Goal: Information Seeking & Learning: Learn about a topic

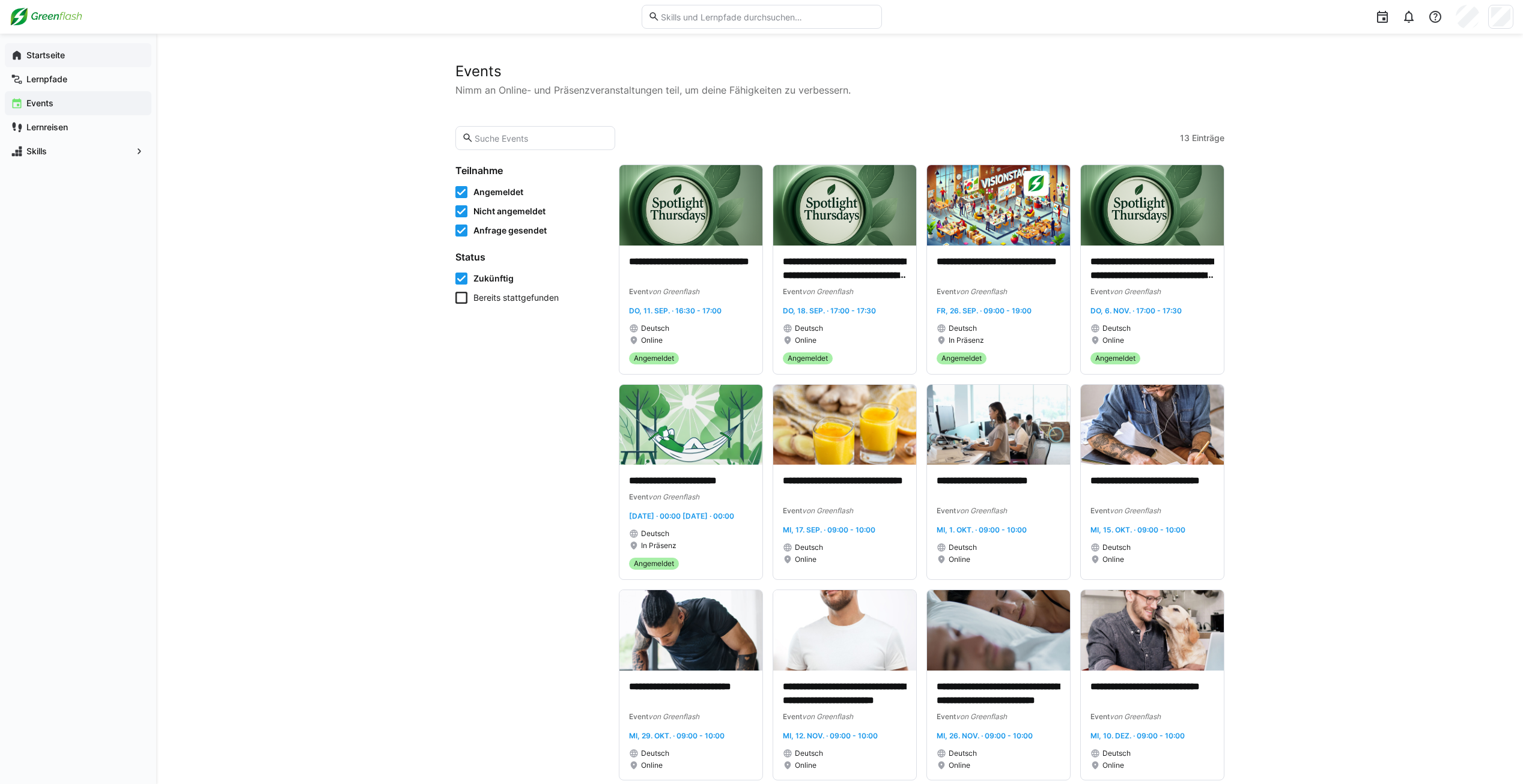
click at [50, 65] on div "Startseite" at bounding box center [77, 54] width 146 height 24
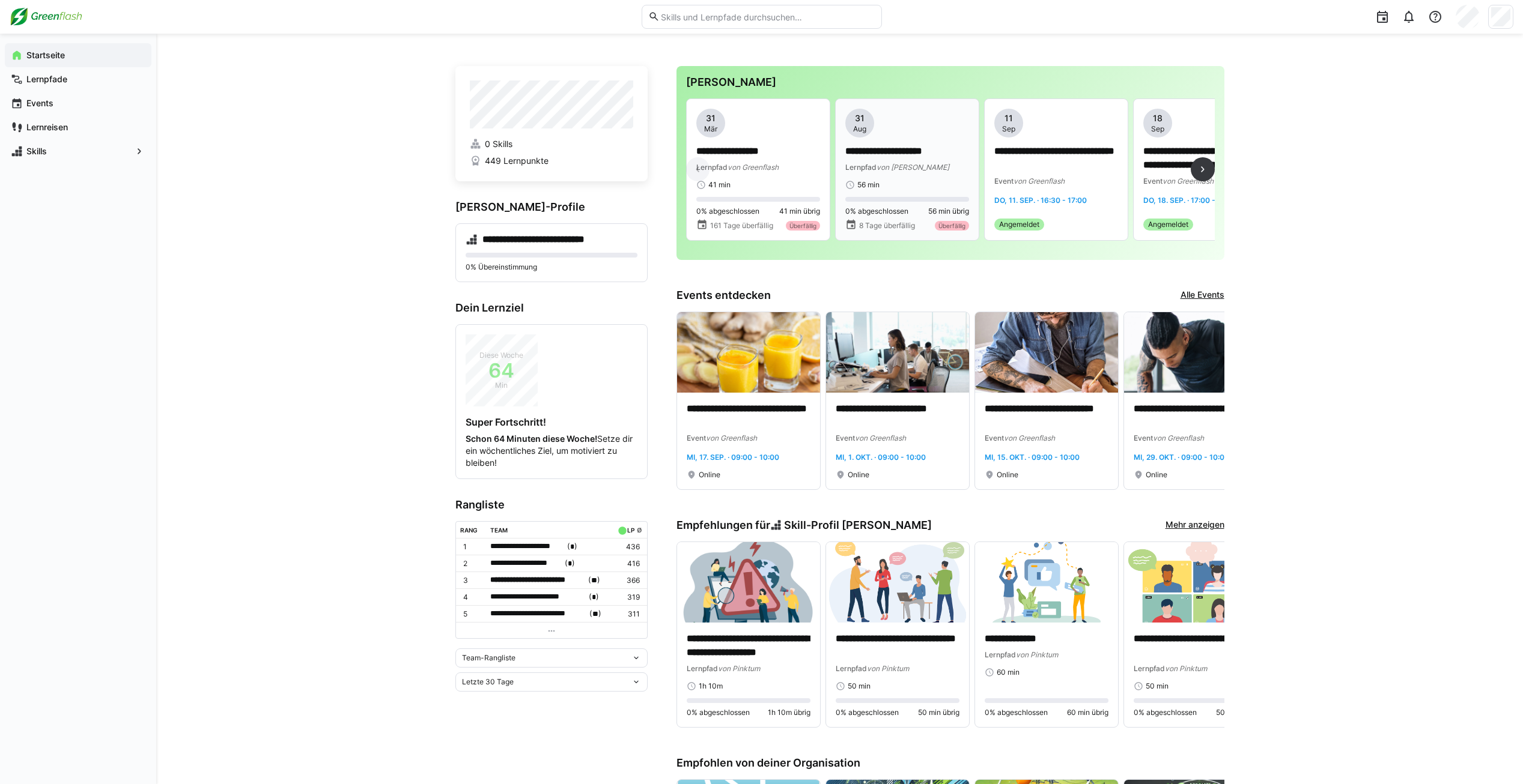
click at [898, 178] on div "**********" at bounding box center [908, 149] width 124 height 81
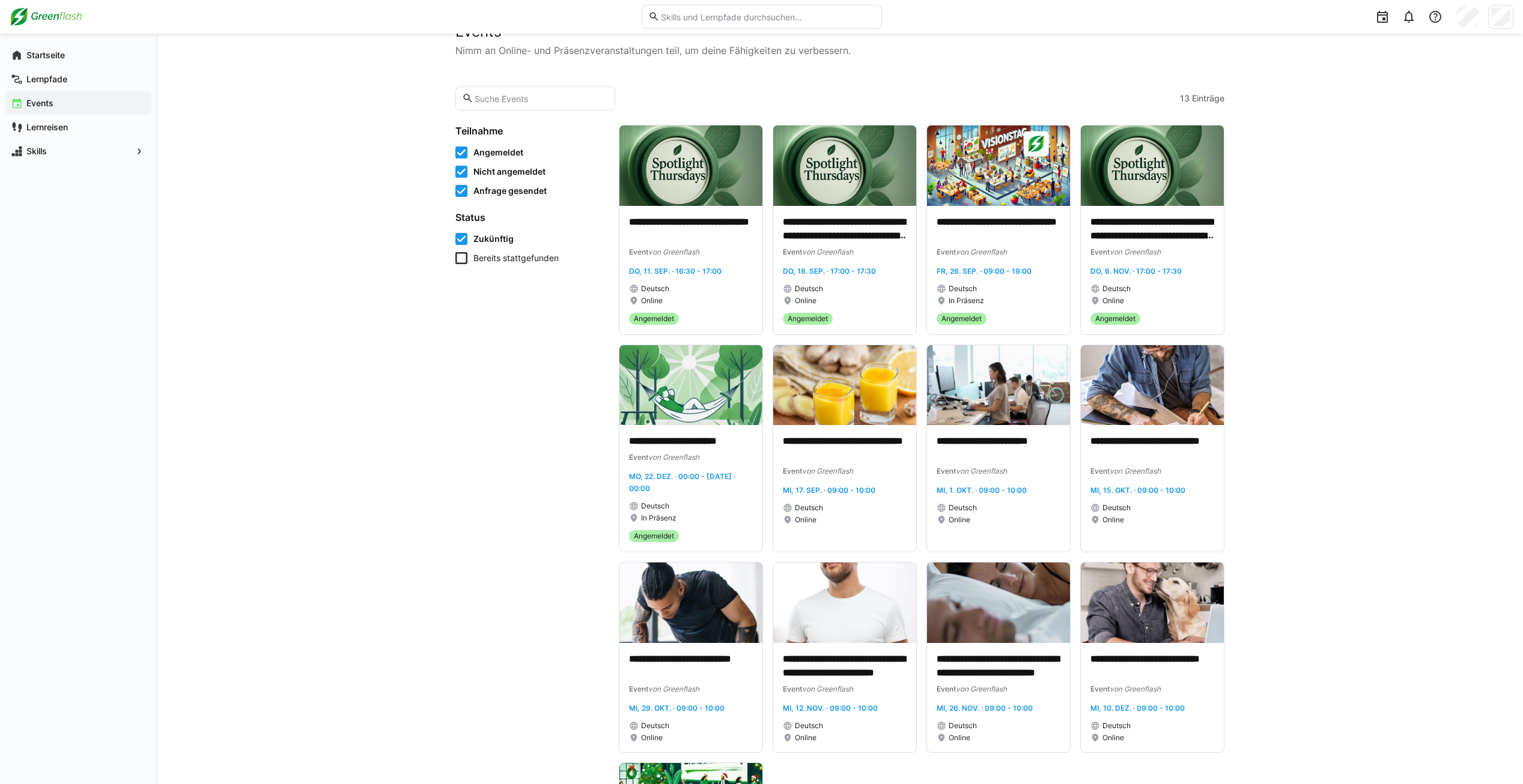
scroll to position [60, 0]
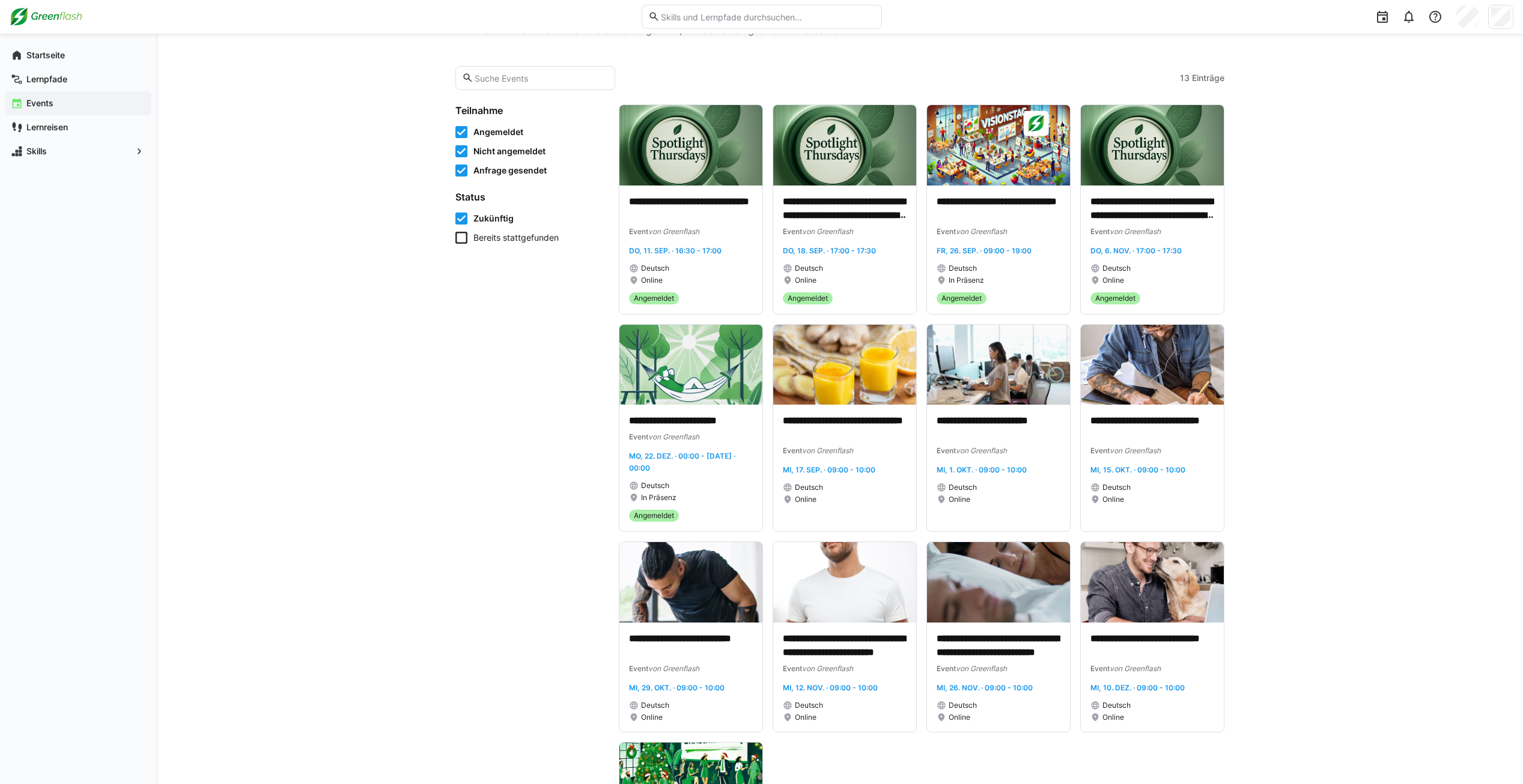
click at [533, 236] on span "Bereits stattgefunden" at bounding box center [516, 238] width 85 height 12
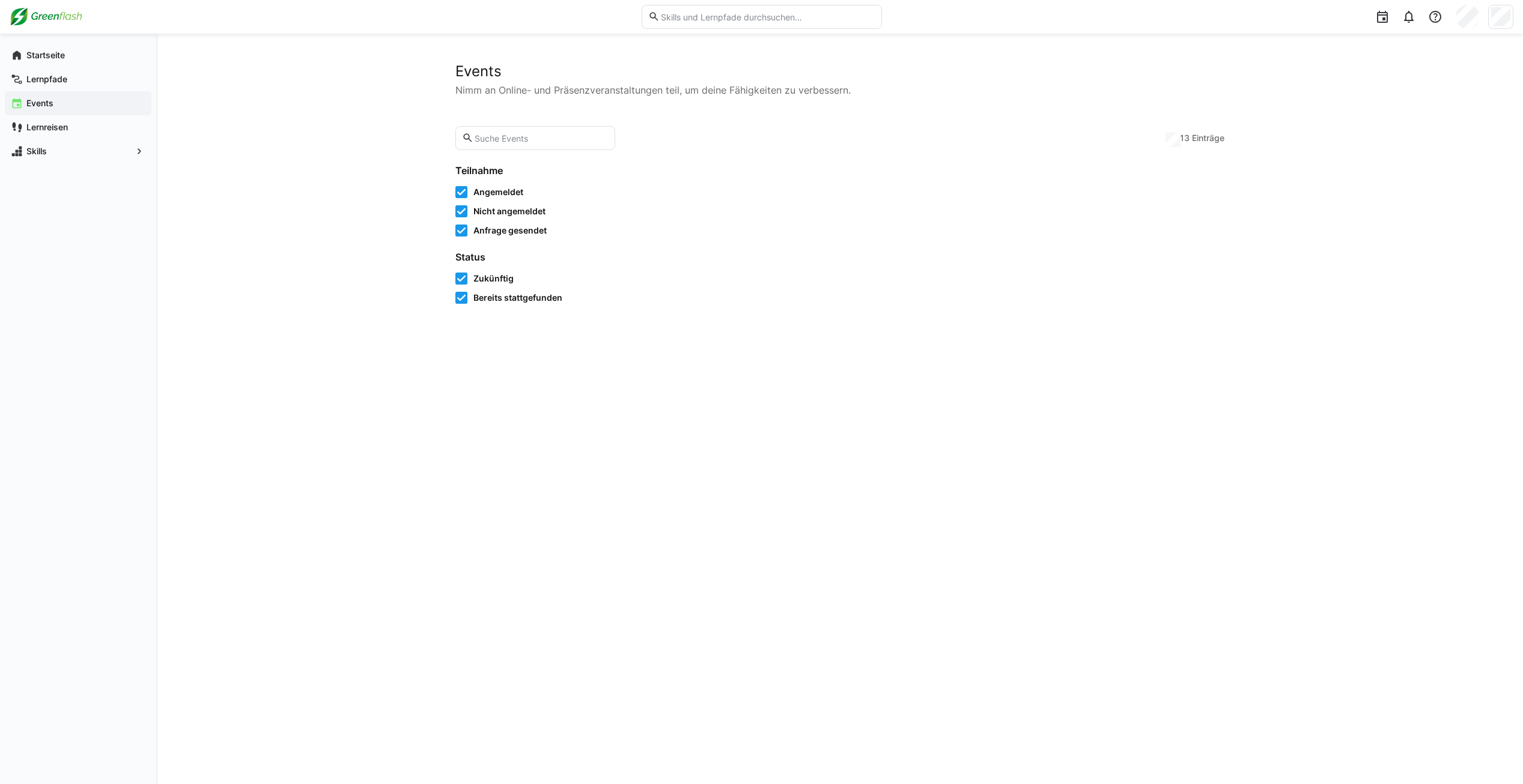
click at [457, 277] on icon at bounding box center [462, 279] width 12 height 12
click at [461, 235] on icon at bounding box center [462, 230] width 12 height 12
click at [460, 211] on icon at bounding box center [462, 211] width 12 height 12
click at [460, 194] on icon at bounding box center [462, 192] width 12 height 12
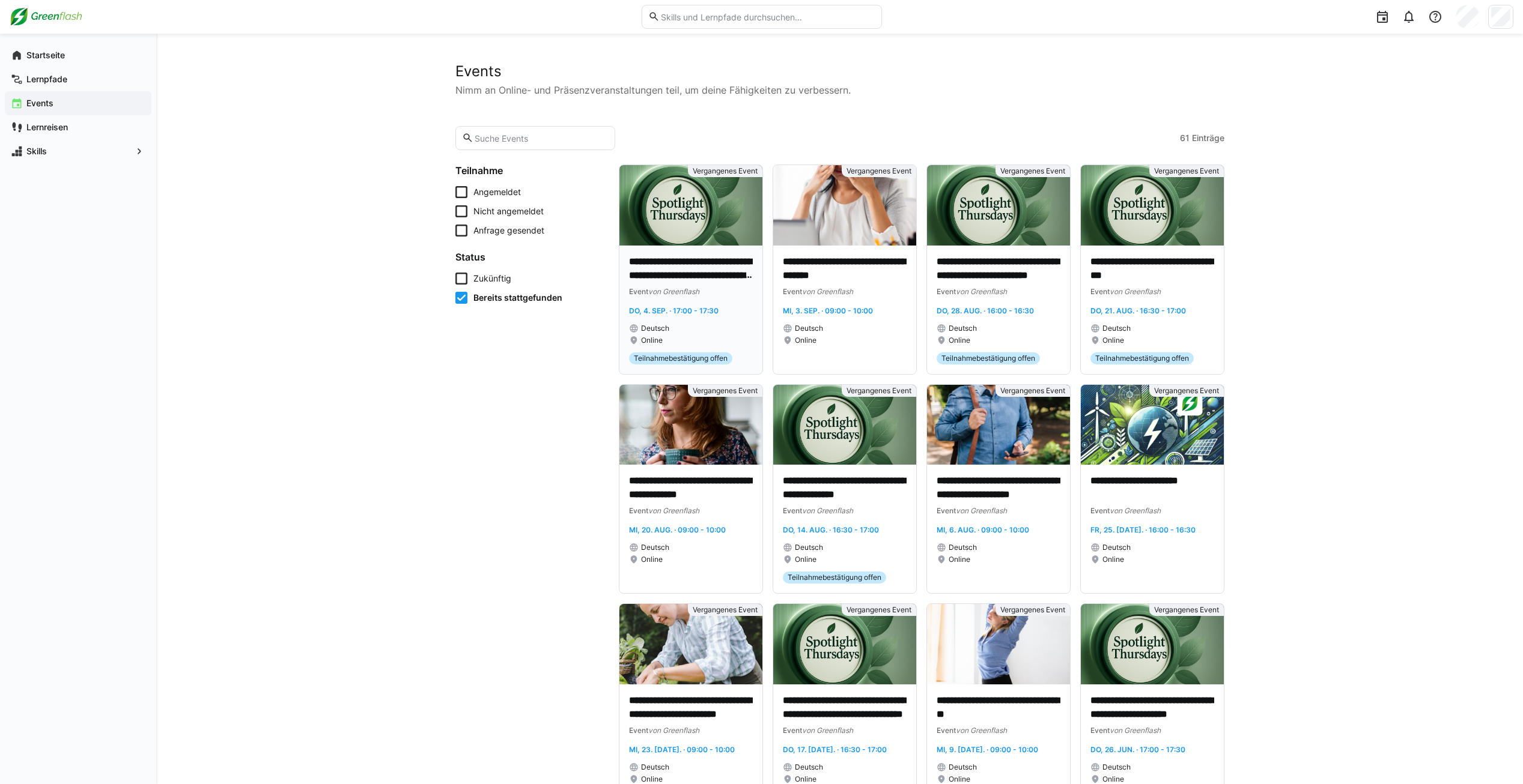
click at [695, 330] on div "Deutsch" at bounding box center [691, 328] width 124 height 10
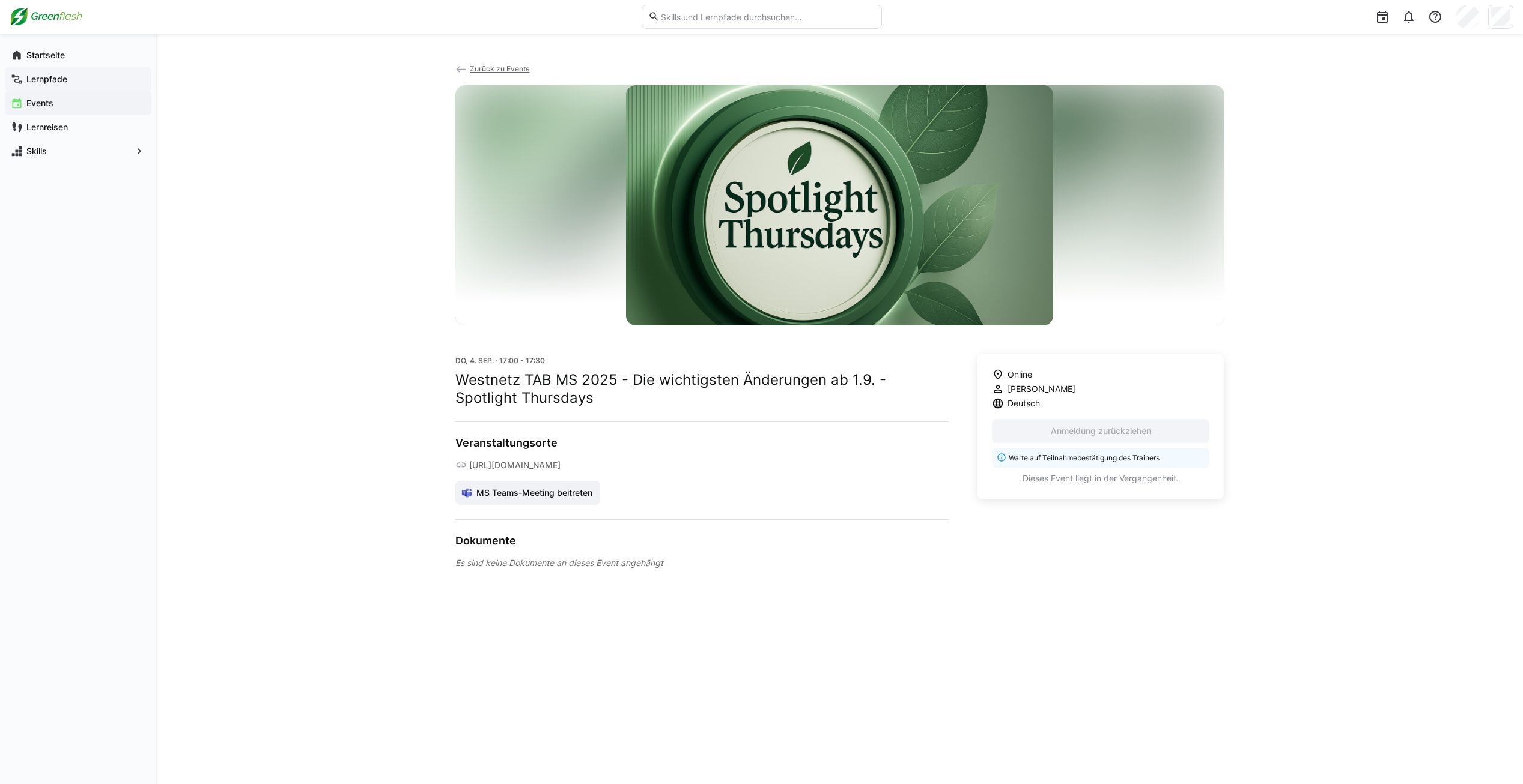
click at [0, 0] on app-navigation-label "Lernpfade" at bounding box center [0, 0] width 0 height 0
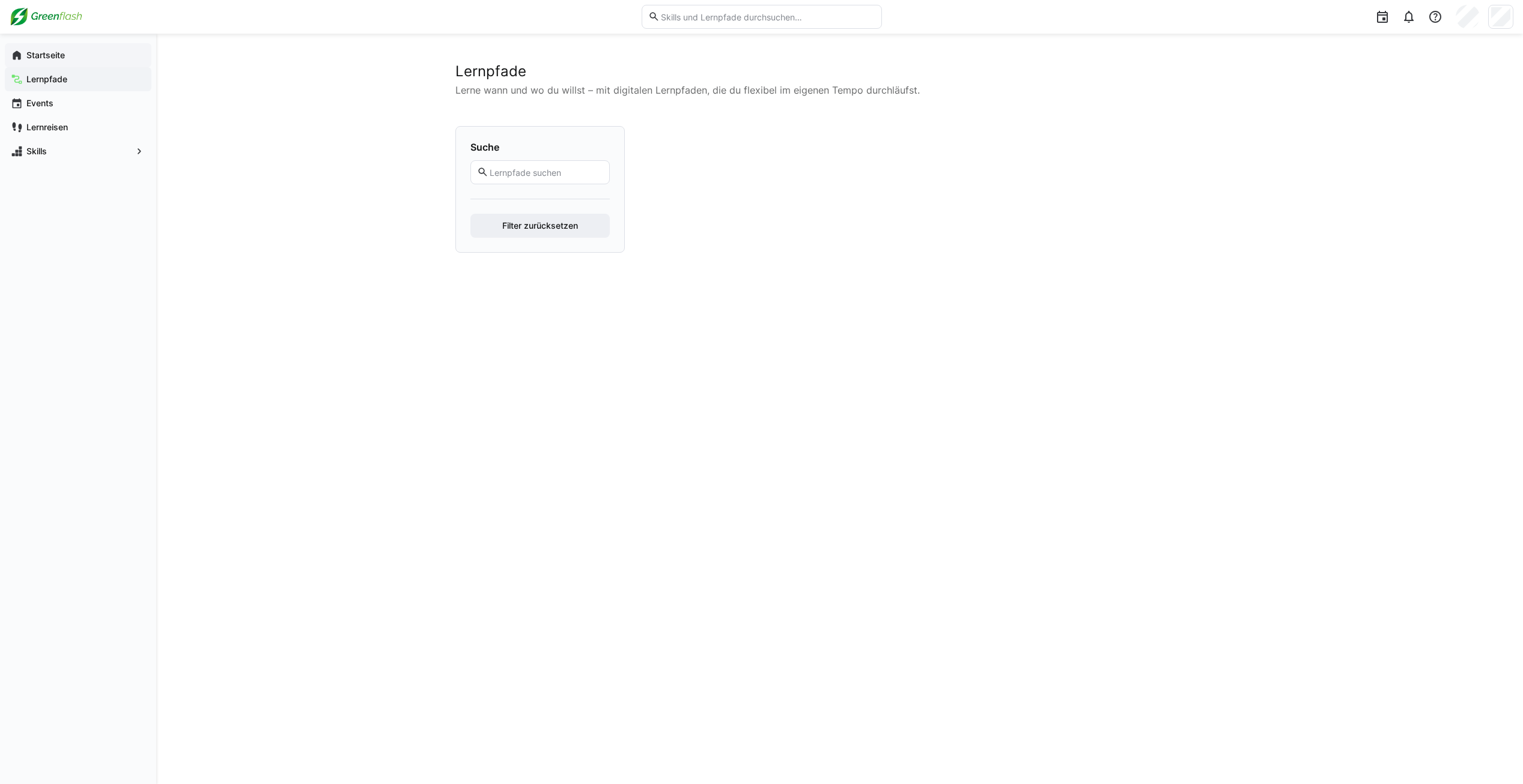
click at [68, 57] on span "Startseite" at bounding box center [85, 55] width 121 height 12
click at [41, 60] on span "Startseite" at bounding box center [85, 55] width 121 height 12
click at [21, 52] on eds-icon at bounding box center [17, 55] width 12 height 12
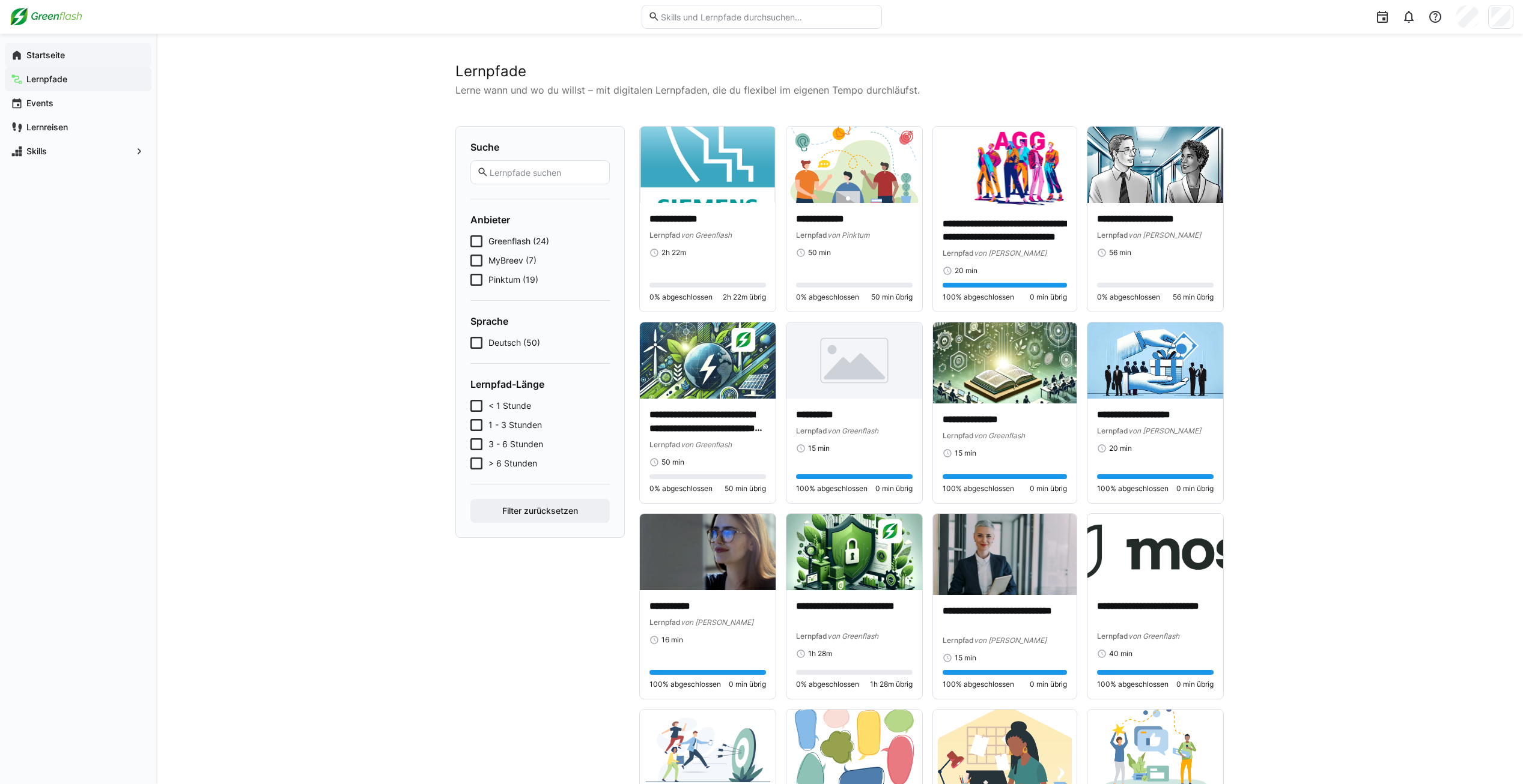
click at [77, 51] on span "Startseite" at bounding box center [85, 55] width 121 height 12
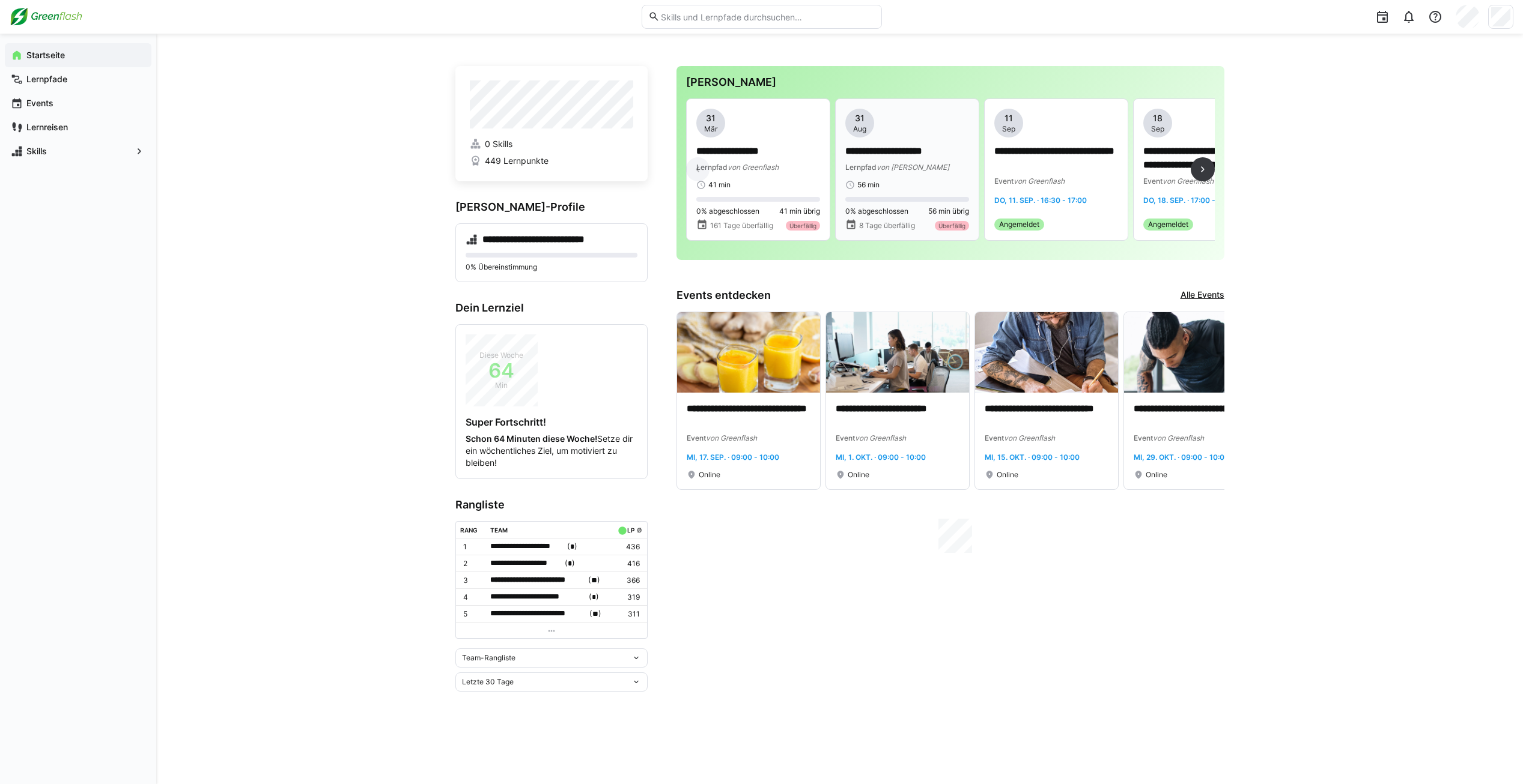
click at [906, 152] on p "**********" at bounding box center [908, 152] width 124 height 14
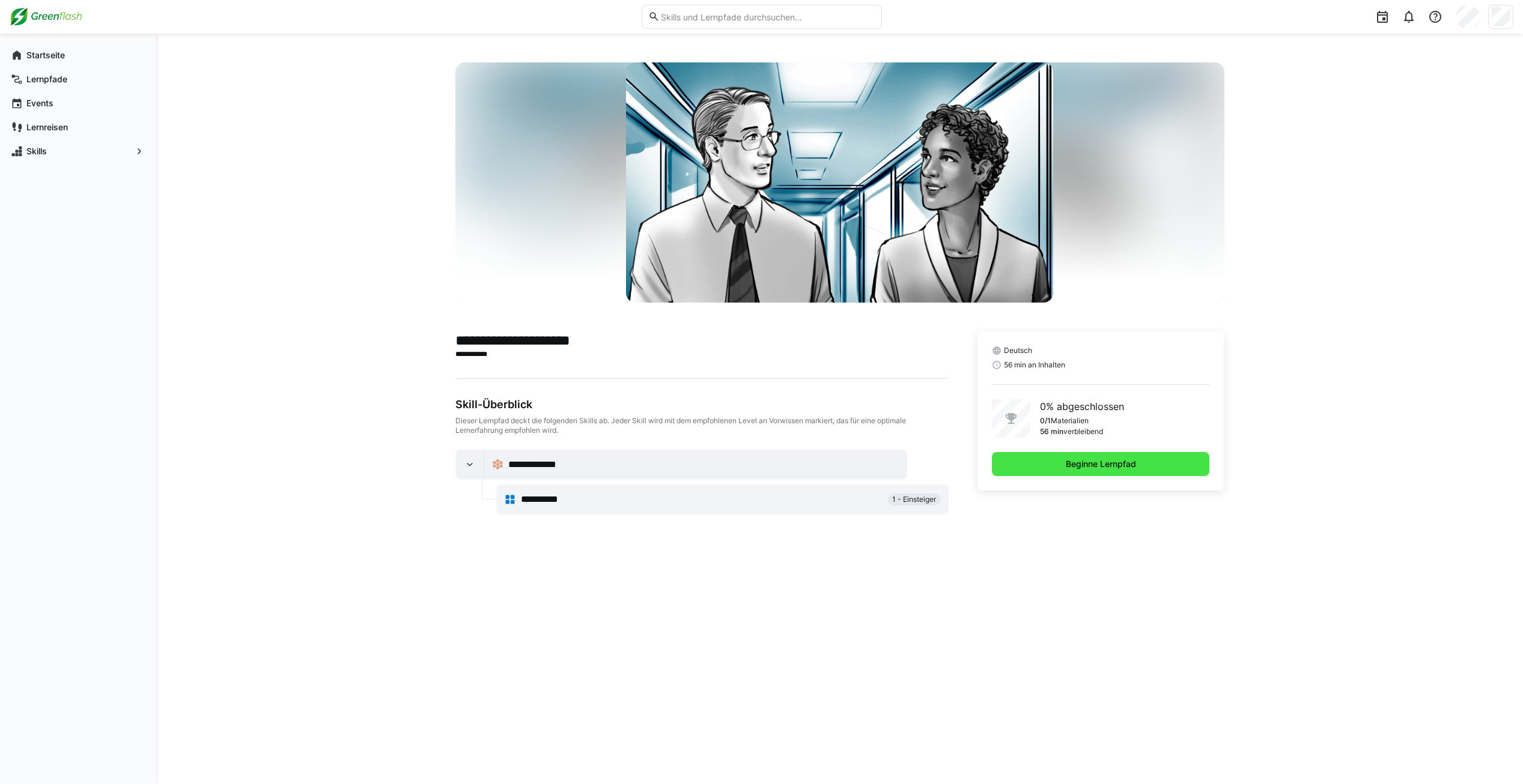
click at [1162, 472] on span "Beginne Lernpfad" at bounding box center [1101, 464] width 218 height 24
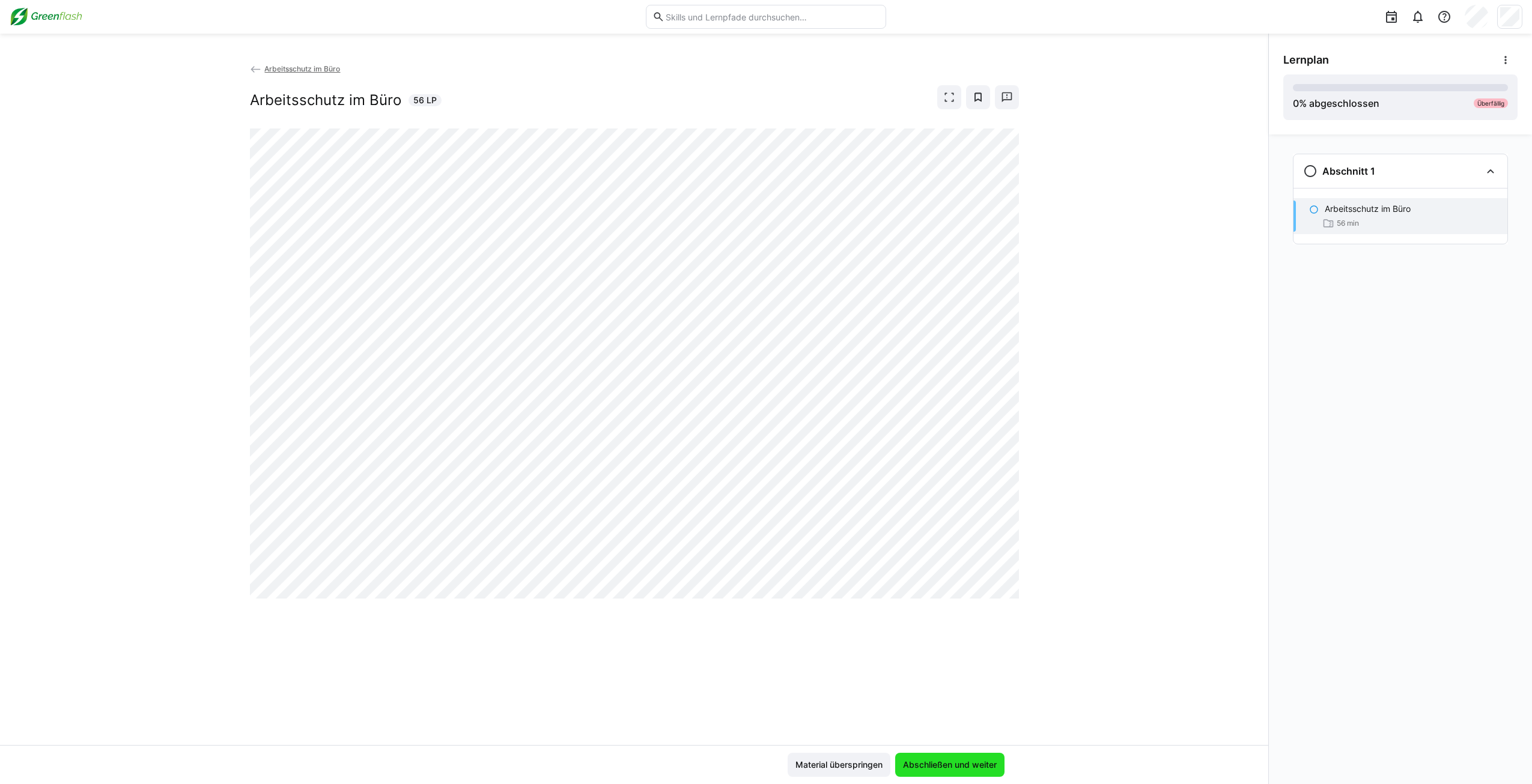
click at [984, 776] on span "Abschließen und weiter" at bounding box center [950, 765] width 110 height 24
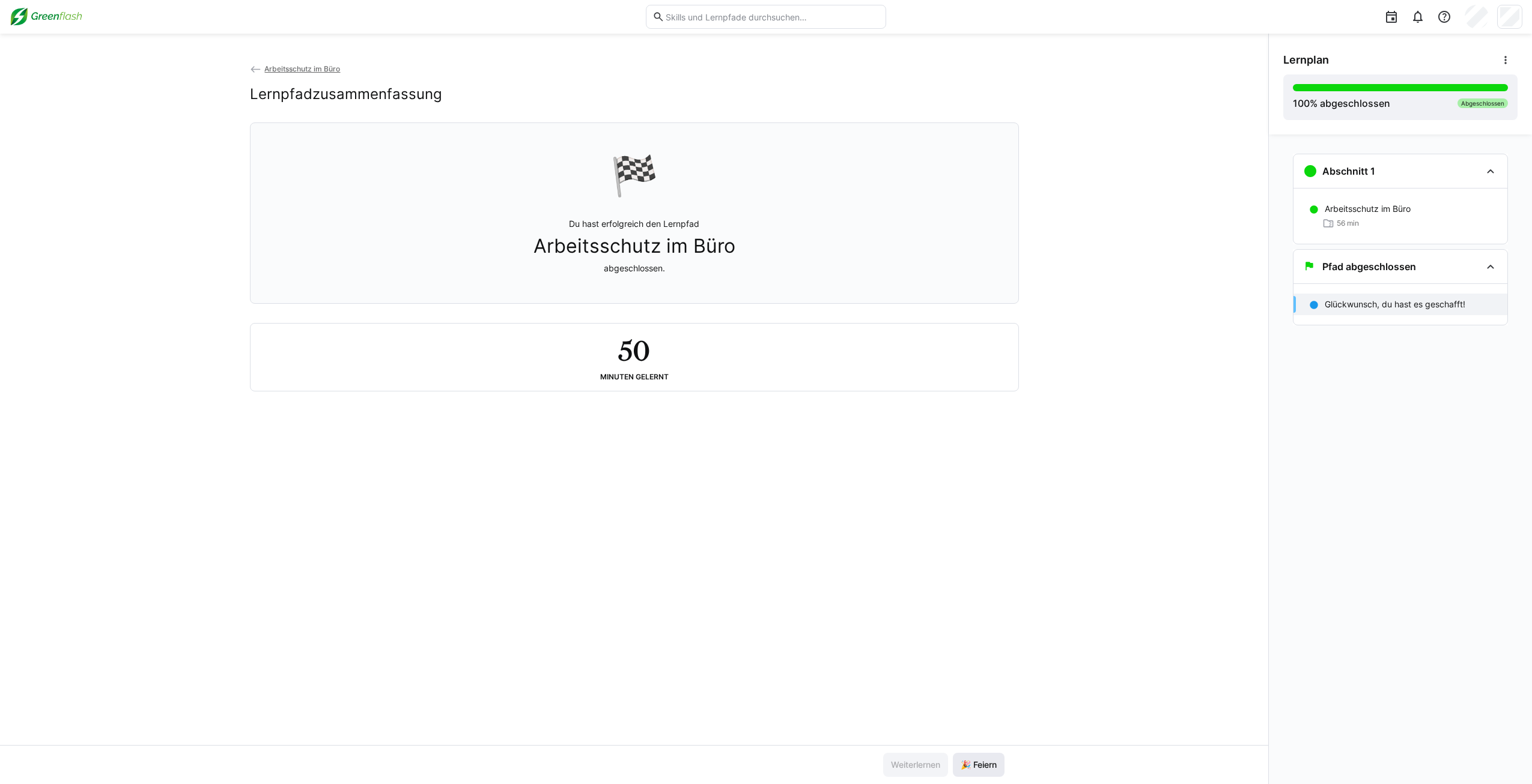
click at [984, 776] on span "🎉 Feiern" at bounding box center [978, 765] width 51 height 24
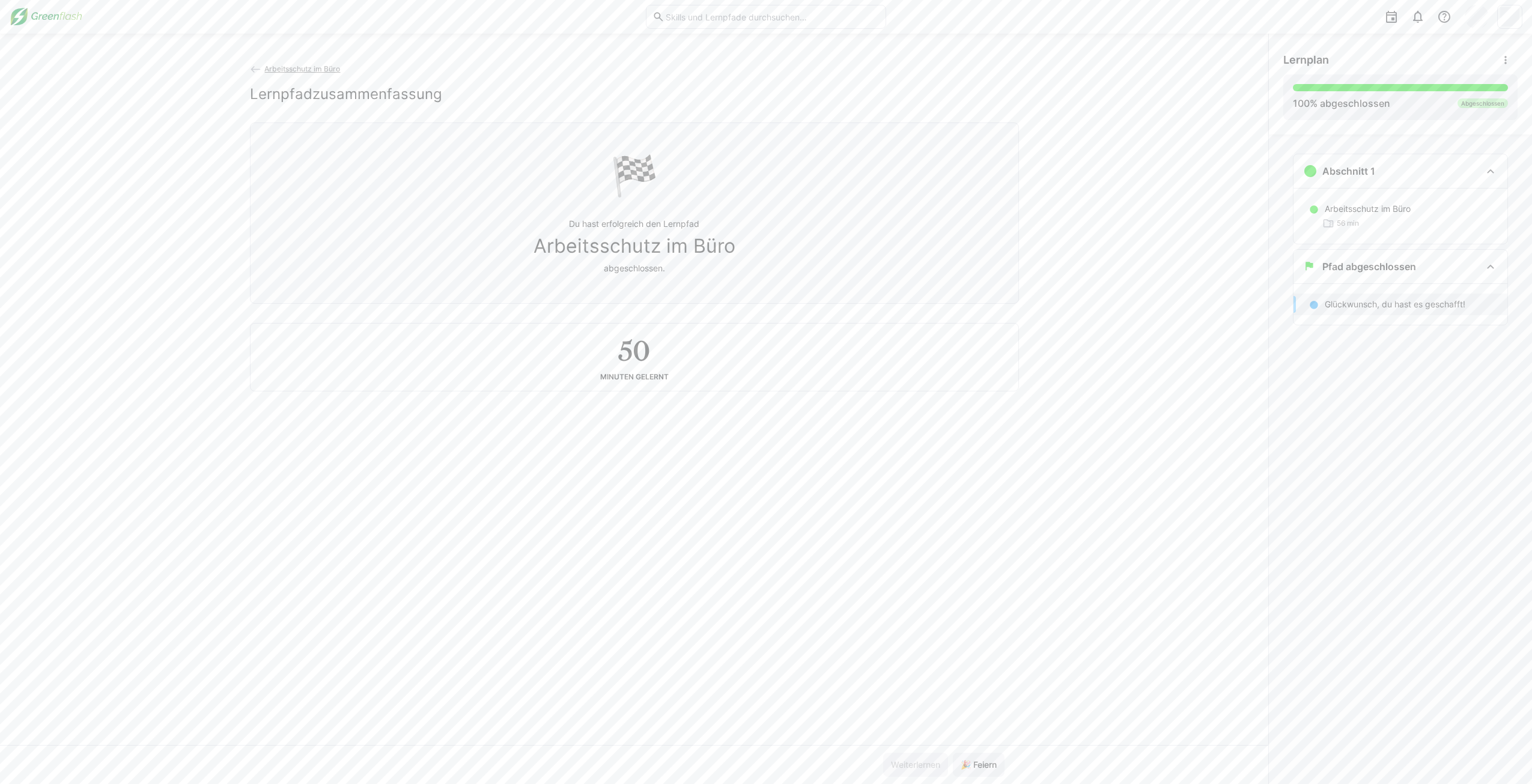
click at [44, 21] on img at bounding box center [46, 16] width 73 height 19
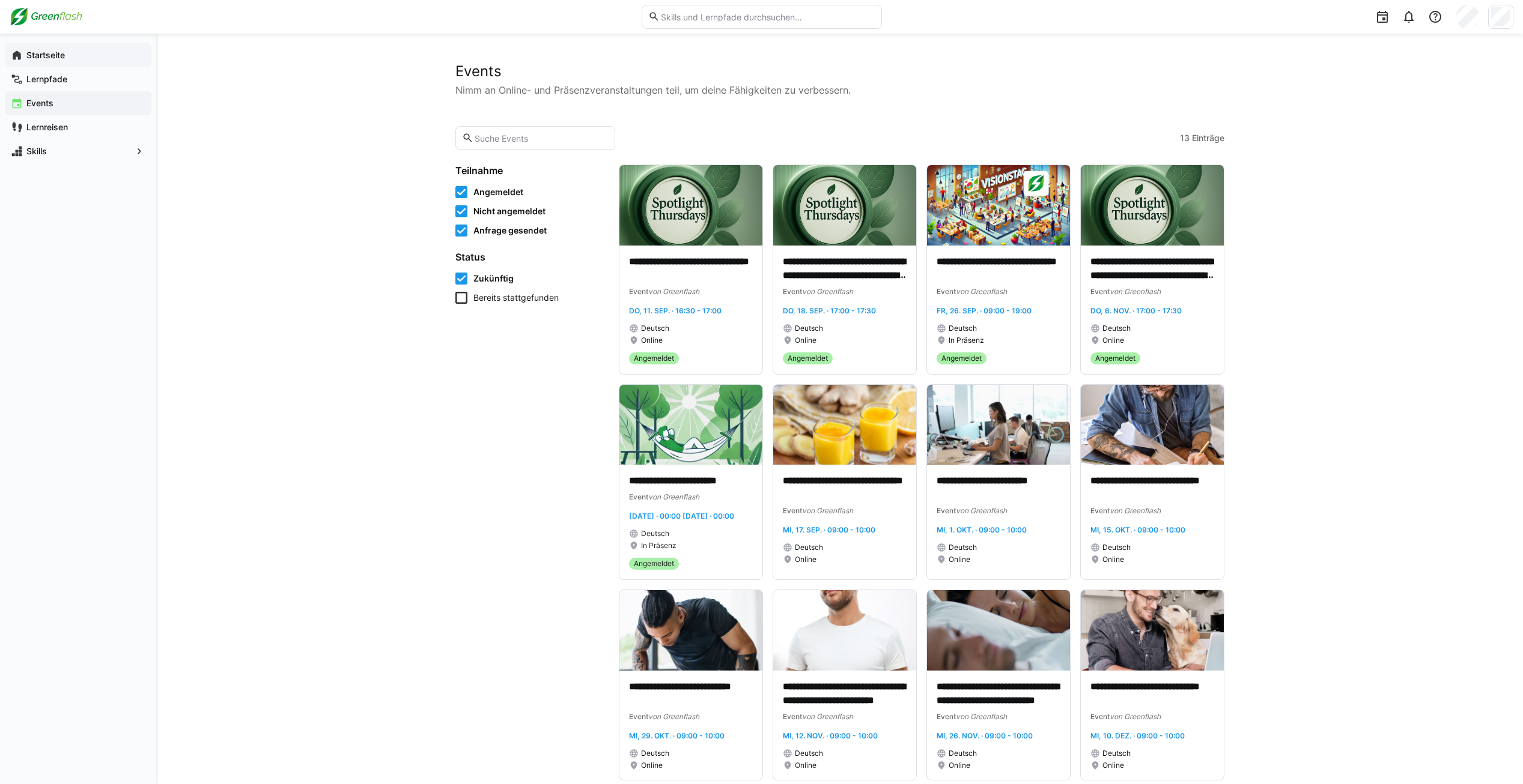
click at [79, 49] on span "Startseite" at bounding box center [85, 55] width 121 height 12
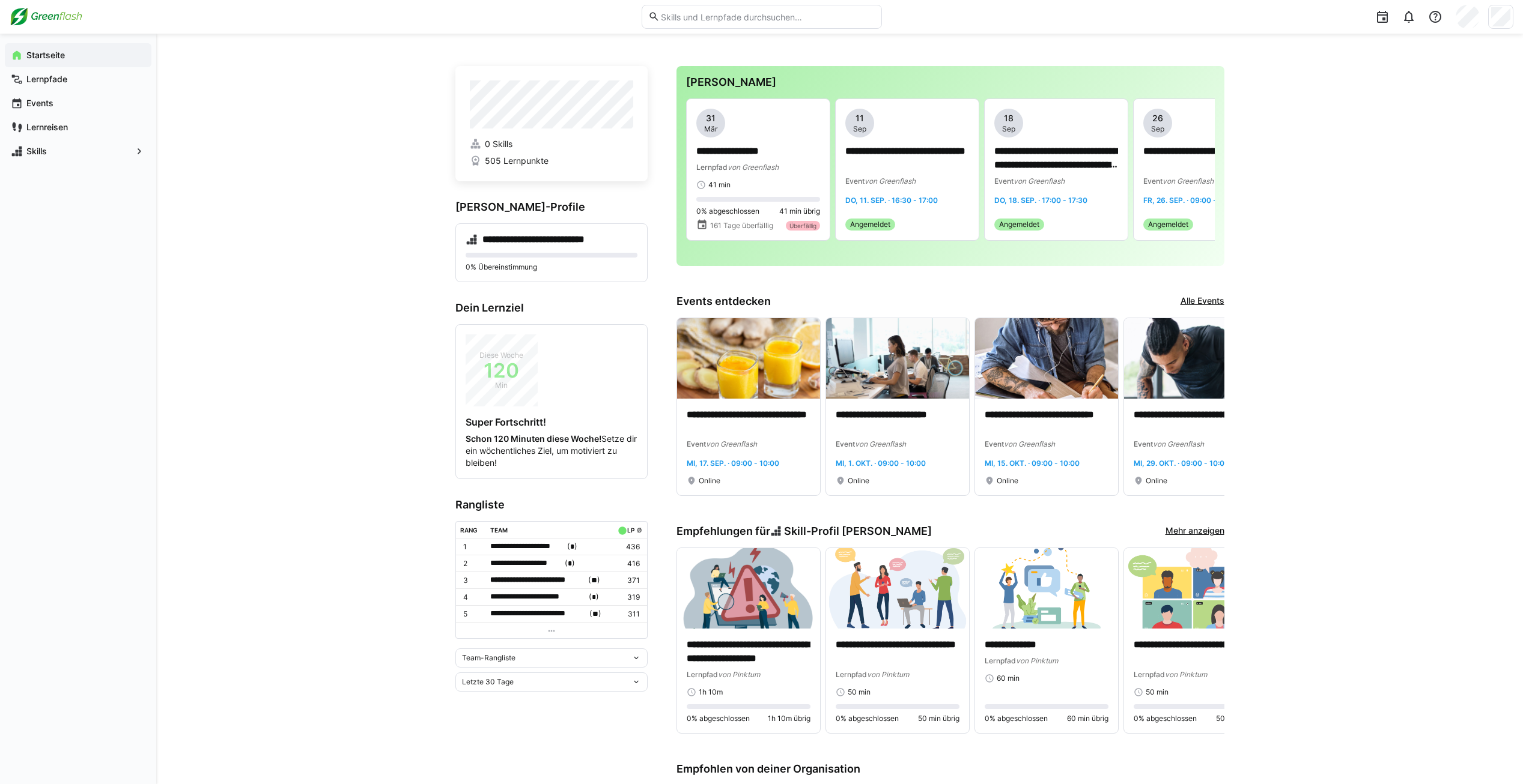
click at [550, 628] on eds-icon at bounding box center [552, 631] width 10 height 10
click at [44, 18] on img at bounding box center [46, 16] width 73 height 19
